Goal: Task Accomplishment & Management: Manage account settings

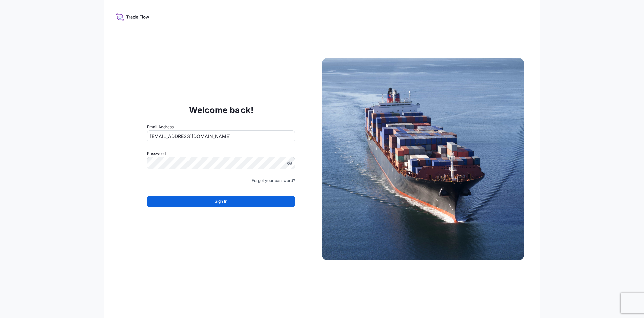
click at [224, 209] on form "Email Address [EMAIL_ADDRESS][DOMAIN_NAME] Password Must include: Upper & lower…" at bounding box center [221, 169] width 148 height 91
click at [224, 202] on span "Sign In" at bounding box center [221, 201] width 13 height 7
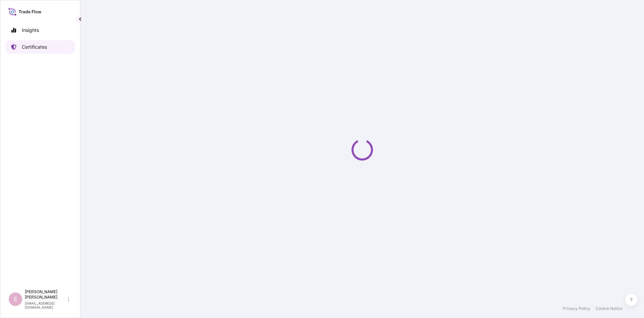
click at [30, 48] on p "Certificates" at bounding box center [34, 47] width 25 height 7
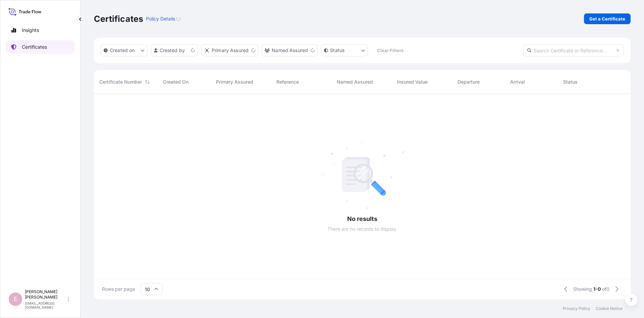
scroll to position [209, 537]
click at [572, 49] on input "text" at bounding box center [574, 50] width 101 height 12
paste input "5013182376"
type input "5013182376"
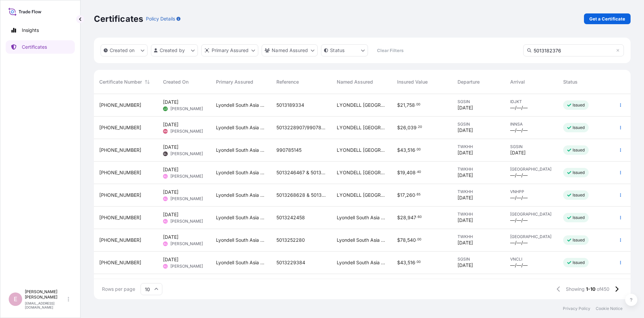
drag, startPoint x: 570, startPoint y: 49, endPoint x: 516, endPoint y: 51, distance: 54.1
click at [524, 51] on input "5013182376" at bounding box center [574, 50] width 101 height 12
click at [154, 289] on input "10" at bounding box center [152, 289] width 22 height 12
click at [154, 268] on div "50" at bounding box center [151, 270] width 16 height 13
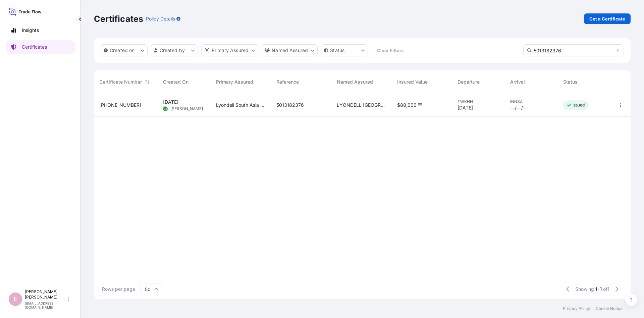
click at [195, 107] on div "[DATE] [PERSON_NAME]" at bounding box center [184, 105] width 42 height 13
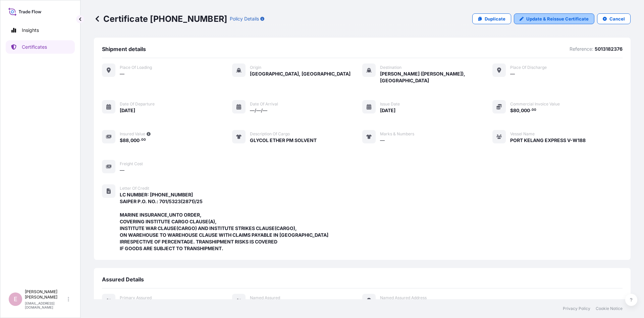
click at [564, 22] on link "Update & Reissue Certificate" at bounding box center [554, 18] width 81 height 11
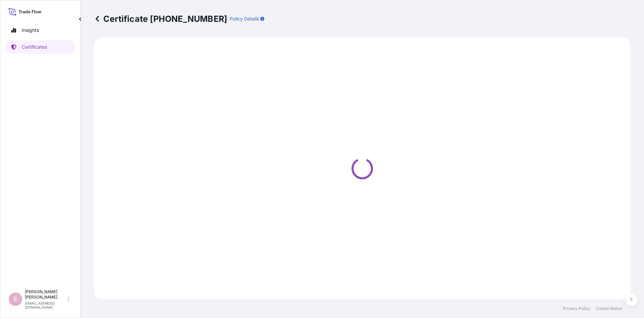
select select "Sea"
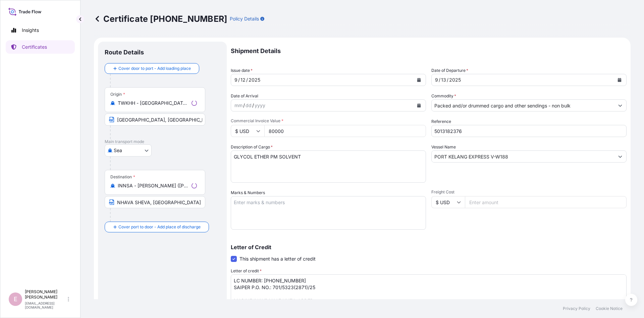
select select "32022"
click at [621, 77] on button "Calendar" at bounding box center [620, 80] width 11 height 11
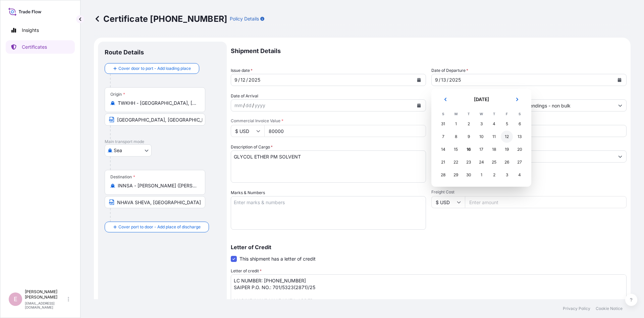
click at [506, 137] on div "12" at bounding box center [507, 137] width 12 height 12
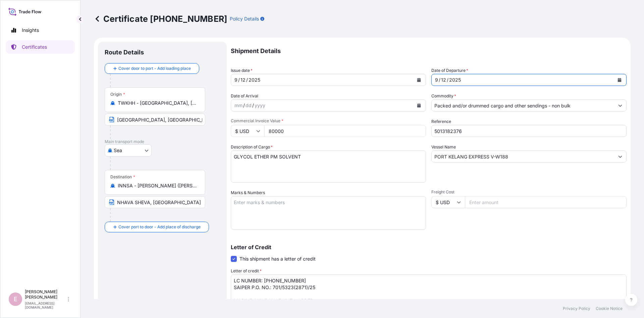
click at [497, 123] on div "Reference 5013182376" at bounding box center [529, 127] width 195 height 19
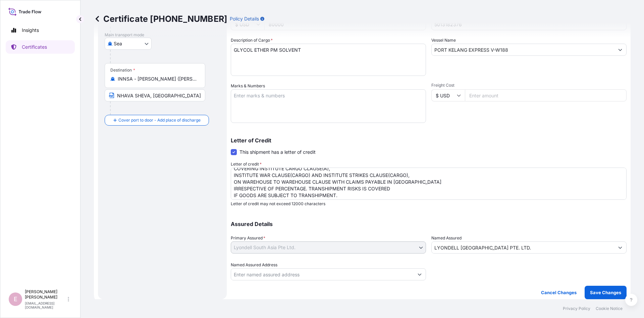
scroll to position [34, 0]
click at [398, 187] on textarea "LC NUMBER: [PHONE_NUMBER] SAIPER P.O. NO.: 701/5323(2871)/25 MARINE INSURANCE,U…" at bounding box center [429, 183] width 396 height 32
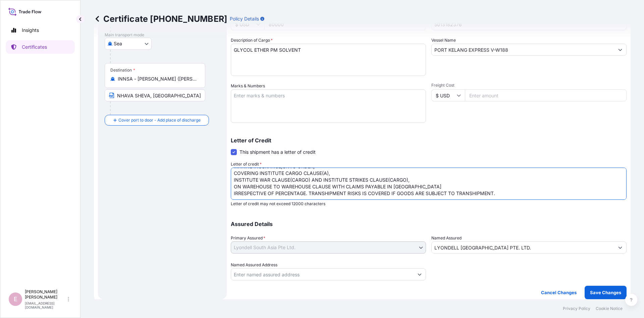
scroll to position [28, 0]
click at [344, 174] on textarea "LC NUMBER: [PHONE_NUMBER] SAIPER P.O. NO.: 701/5323(2871)/25 MARINE INSURANCE,U…" at bounding box center [429, 183] width 396 height 32
type textarea "LC NUMBER: [PHONE_NUMBER] SAIPER P.O. NO.: 701/5323(2871)/25 MARINE INSURANCE,U…"
click at [599, 292] on p "Save Changes" at bounding box center [605, 292] width 31 height 7
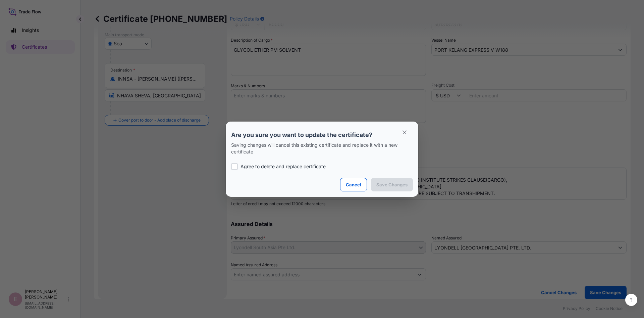
click at [271, 165] on p "Agree to delete and replace certificate" at bounding box center [283, 166] width 85 height 7
checkbox input "true"
click at [402, 185] on p "Save Changes" at bounding box center [392, 184] width 31 height 7
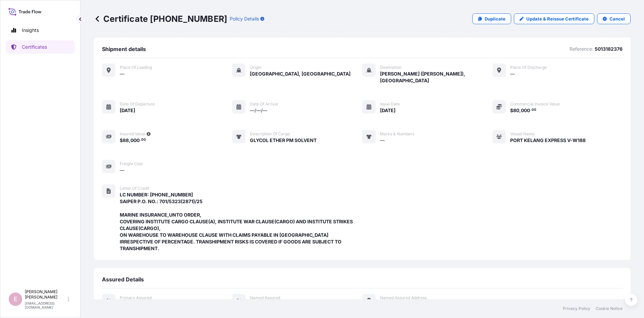
scroll to position [150, 0]
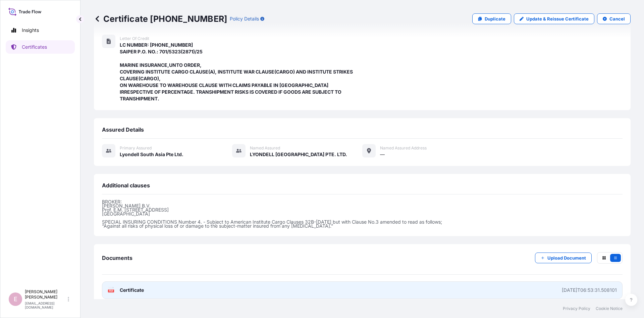
click at [132, 287] on span "Certificate" at bounding box center [132, 290] width 24 height 7
